Goal: Understand process/instructions: Learn about a topic

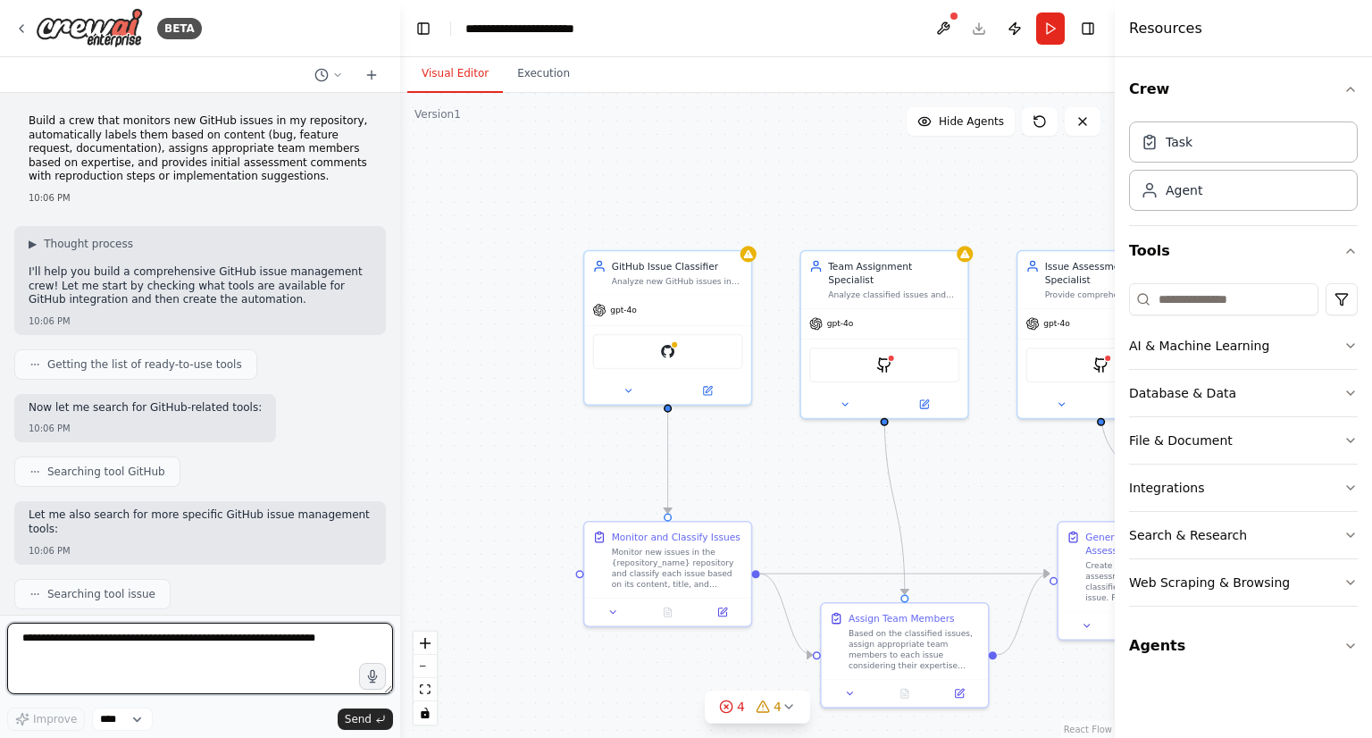
scroll to position [1665, 0]
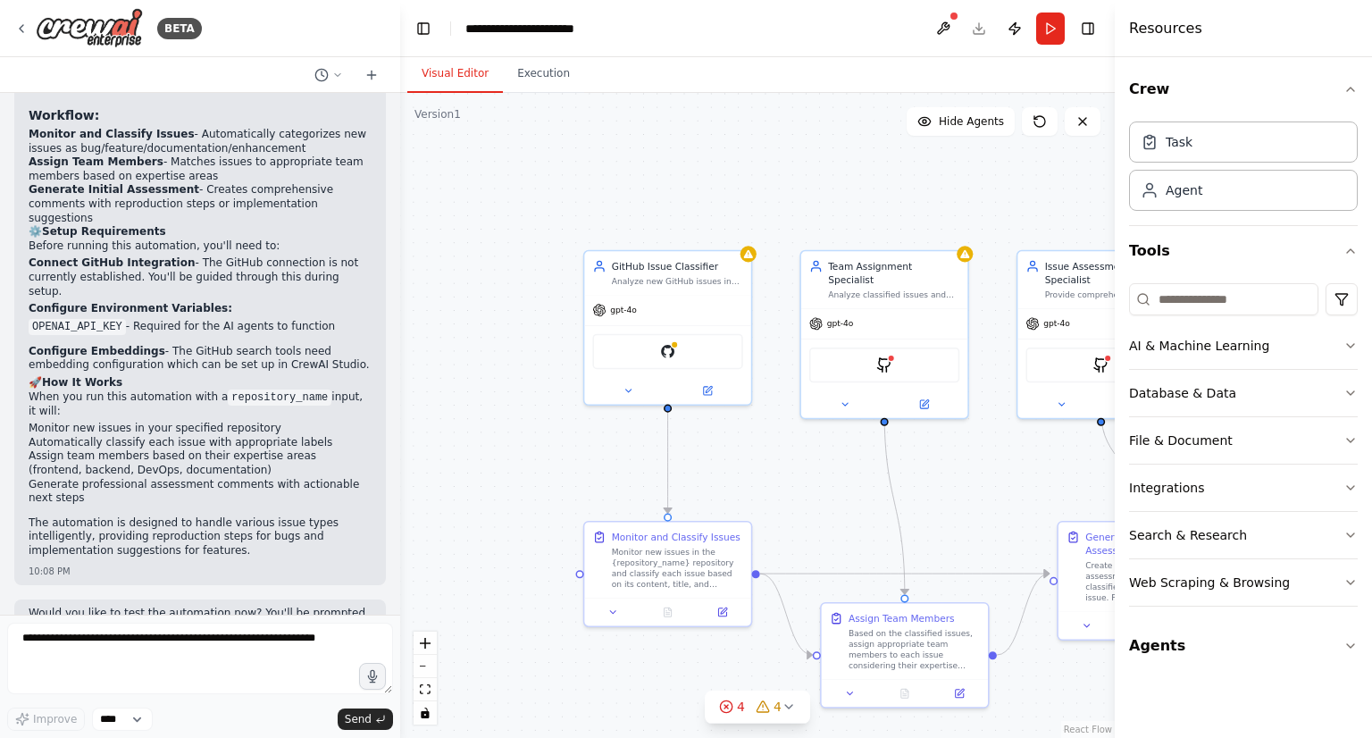
click at [86, 319] on code "OPENAI_API_KEY" at bounding box center [77, 327] width 97 height 16
click at [207, 345] on p "Configure Embeddings - The GitHub search tools need embedding configuration whi…" at bounding box center [200, 359] width 343 height 28
click at [270, 390] on code "repository_name" at bounding box center [280, 398] width 104 height 16
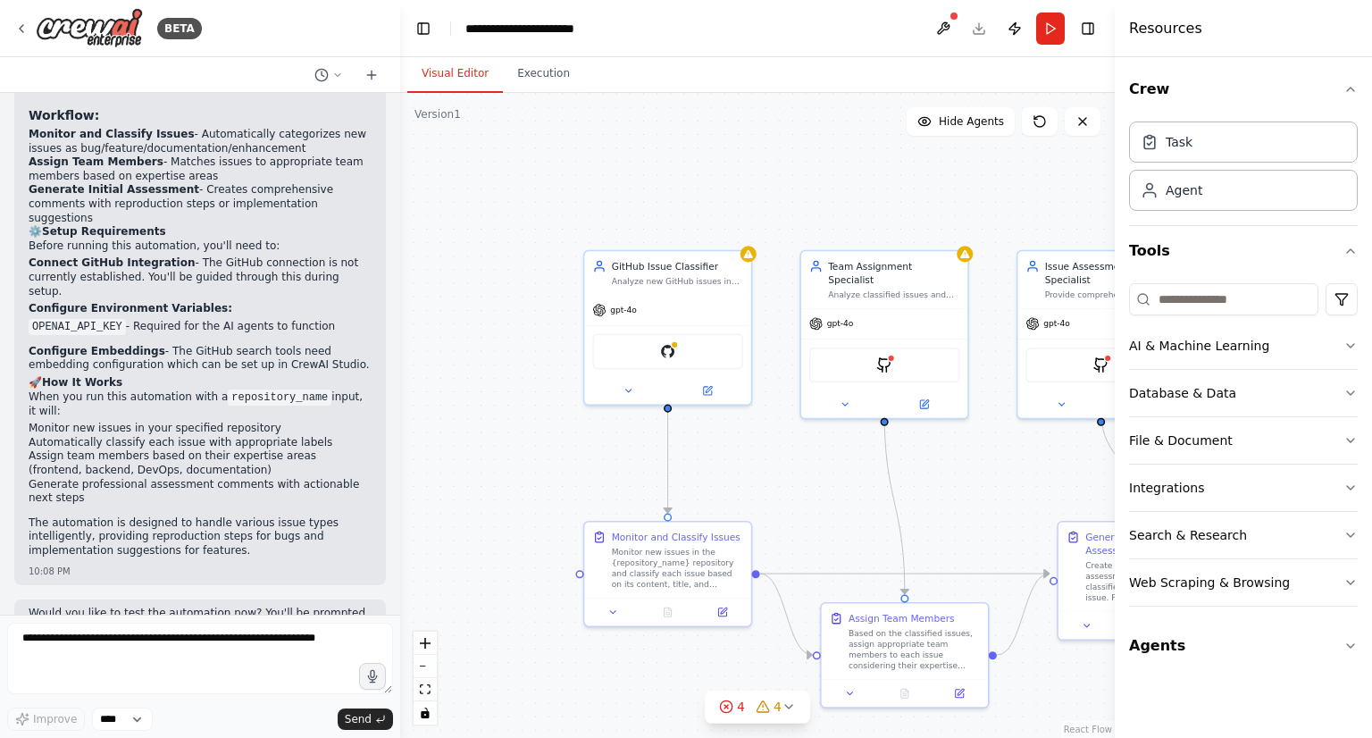
click at [95, 478] on li "Generate professional assessment comments with actionable next steps" at bounding box center [200, 492] width 343 height 28
click at [206, 66] on div at bounding box center [200, 75] width 400 height 36
click at [18, 23] on icon at bounding box center [21, 28] width 14 height 14
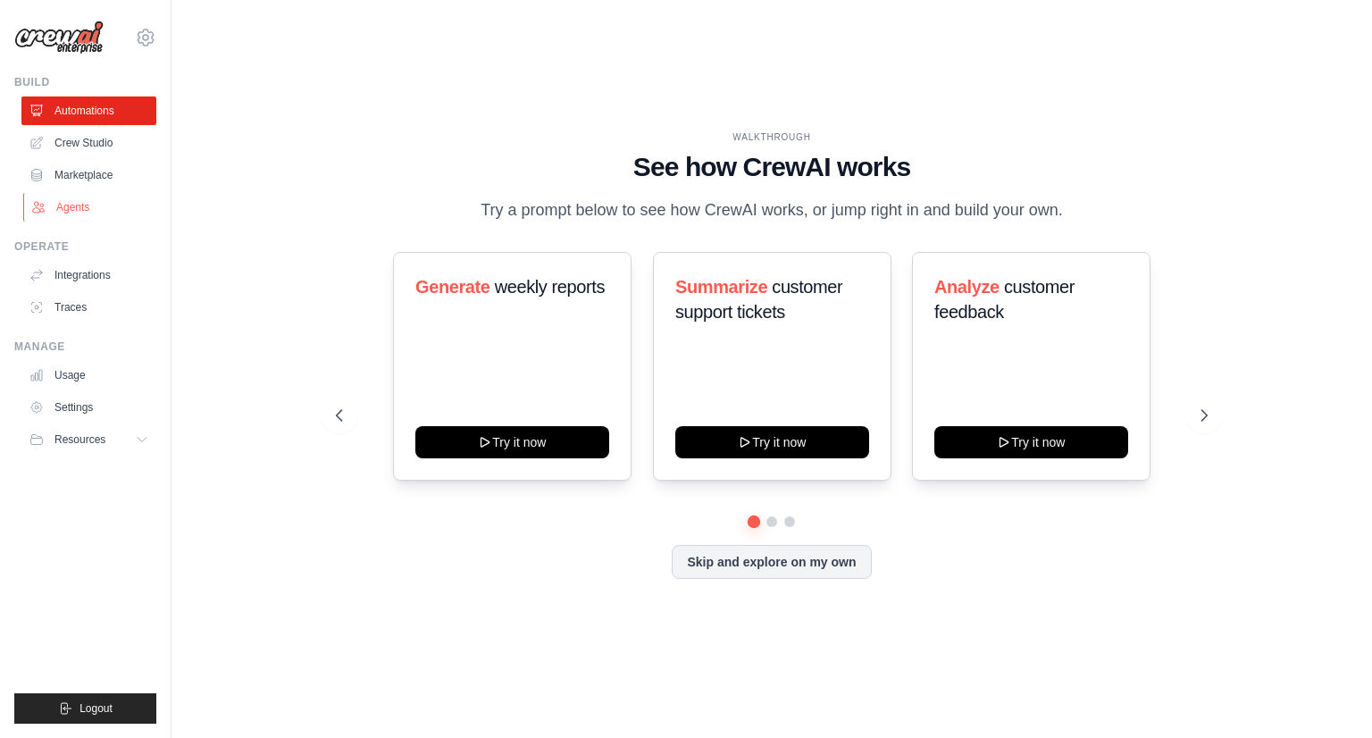
click at [71, 214] on link "Agents" at bounding box center [90, 207] width 135 height 29
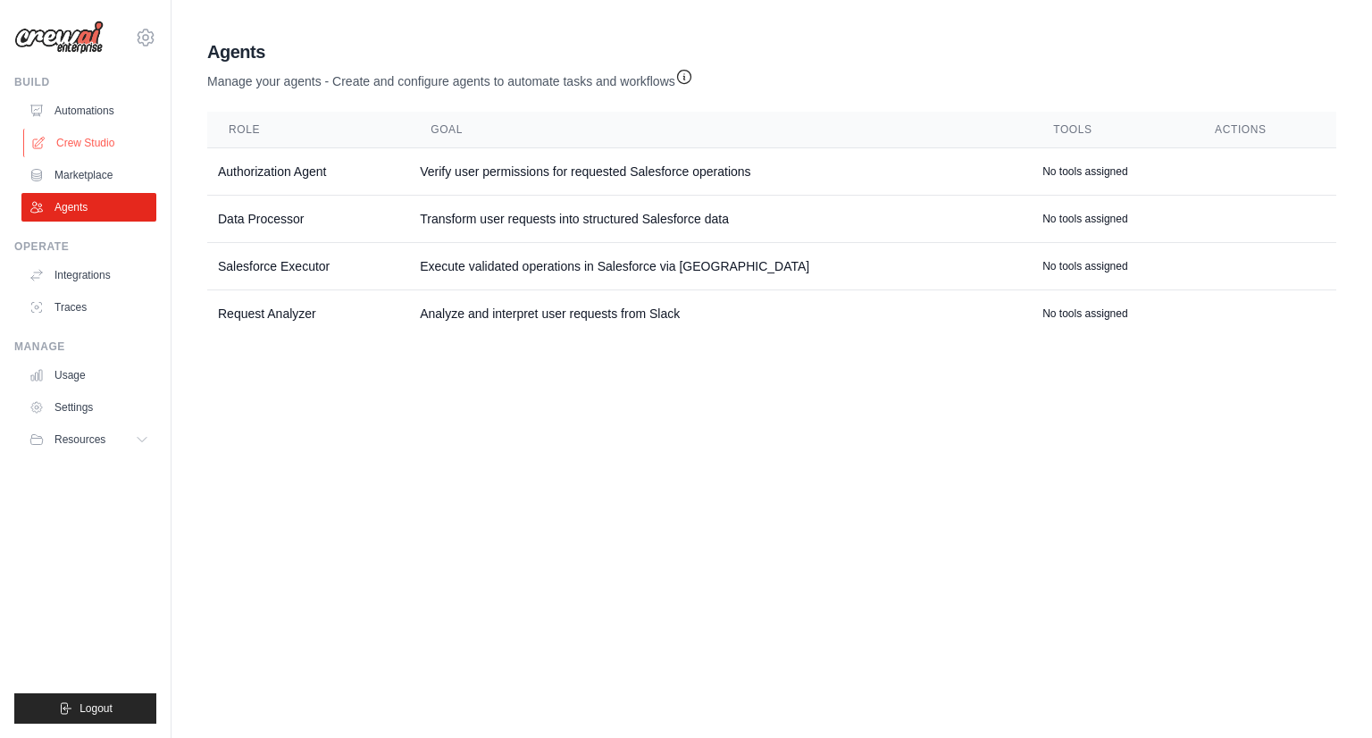
click at [99, 143] on link "Crew Studio" at bounding box center [90, 143] width 135 height 29
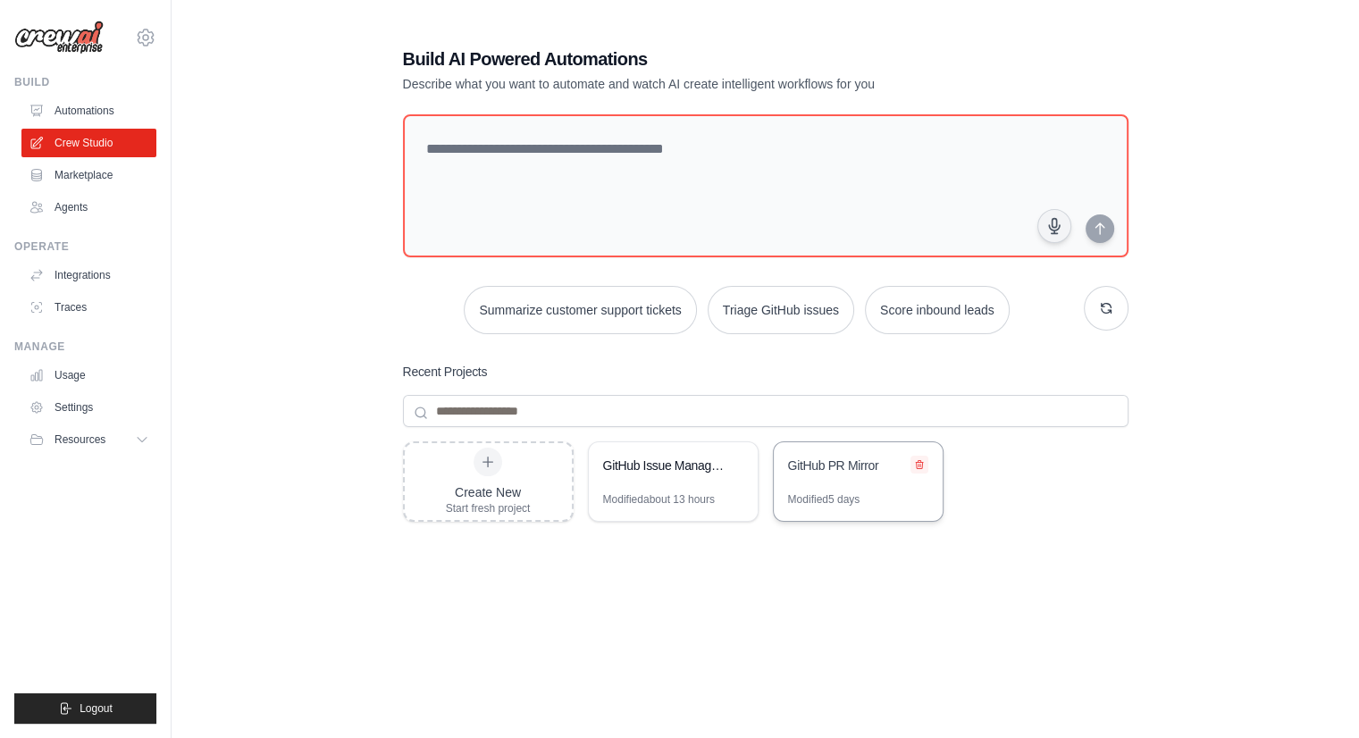
click at [918, 465] on icon at bounding box center [919, 465] width 7 height 8
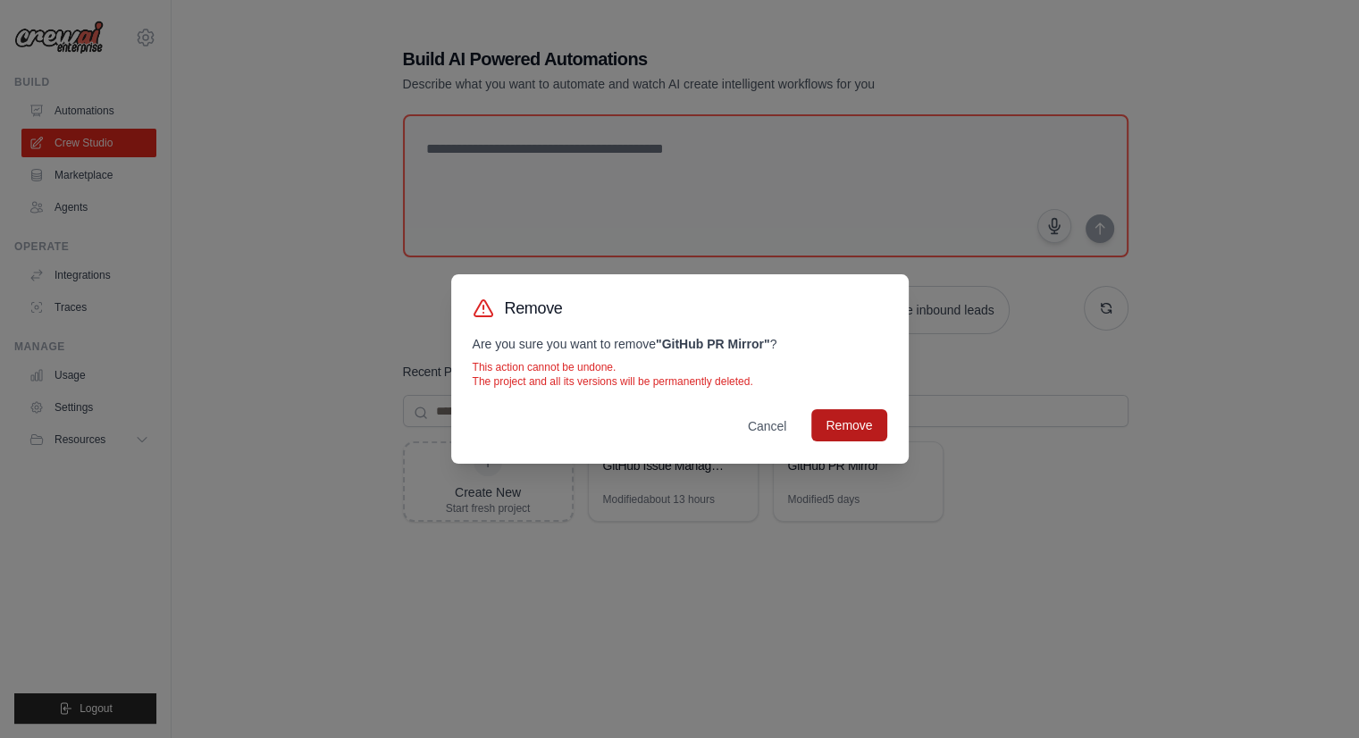
click at [837, 424] on button "Remove" at bounding box center [848, 425] width 75 height 32
